Goal: Task Accomplishment & Management: Manage account settings

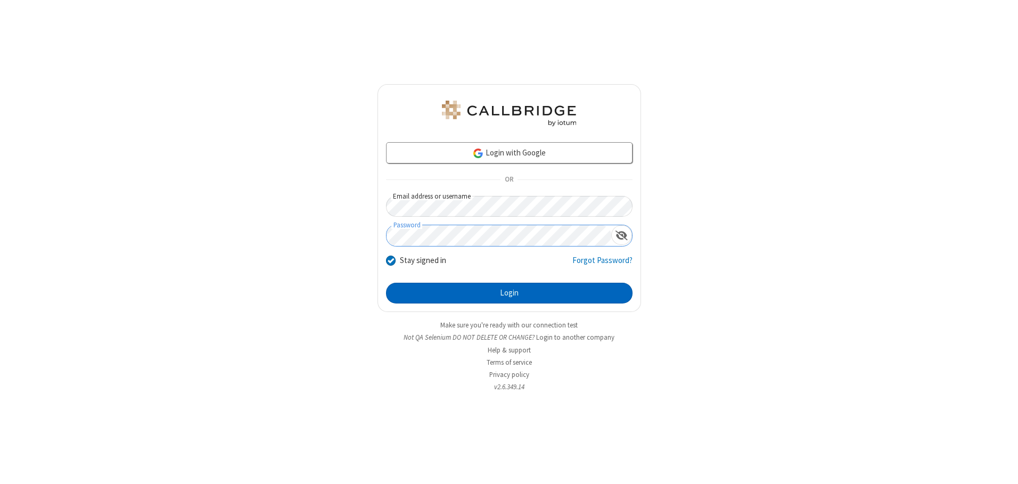
click at [509, 293] on button "Login" at bounding box center [509, 293] width 247 height 21
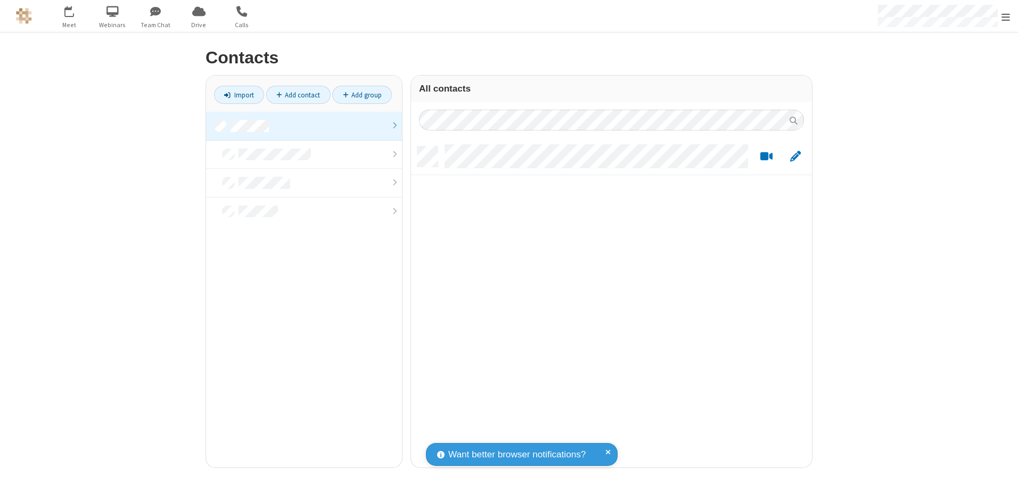
scroll to position [321, 393]
click at [304, 126] on link at bounding box center [304, 126] width 196 height 29
click at [239, 95] on link "Import" at bounding box center [239, 95] width 50 height 18
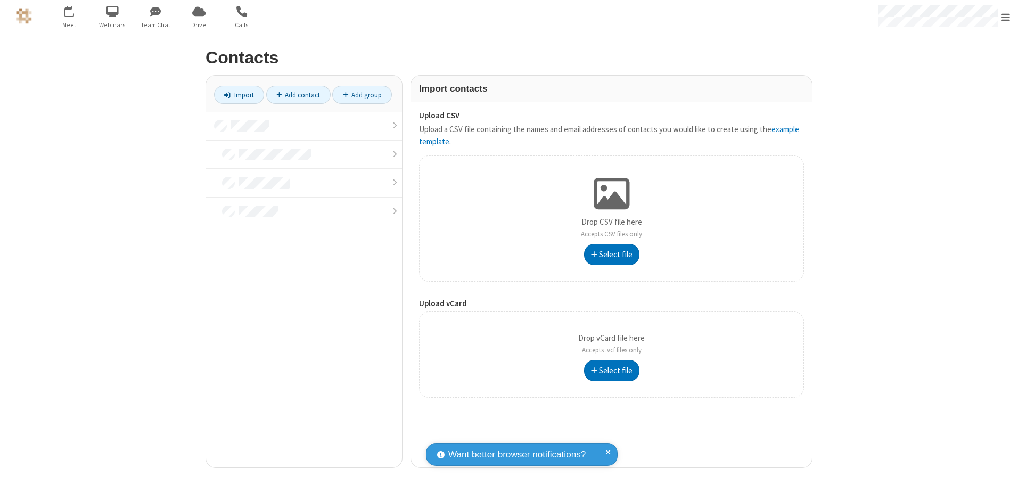
type input "C:\fakepath\address_book_contacts.csv"
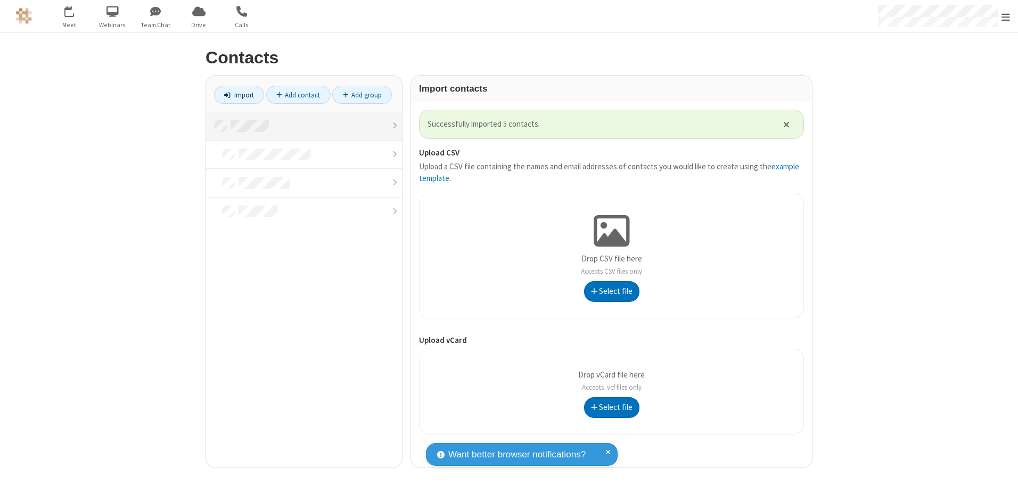
click at [304, 126] on link at bounding box center [304, 126] width 196 height 29
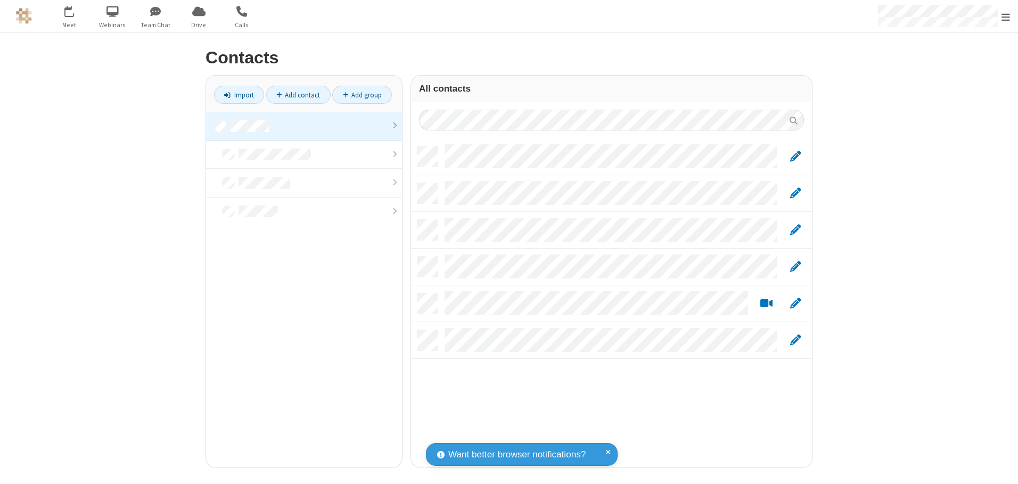
scroll to position [321, 393]
